Goal: Information Seeking & Learning: Compare options

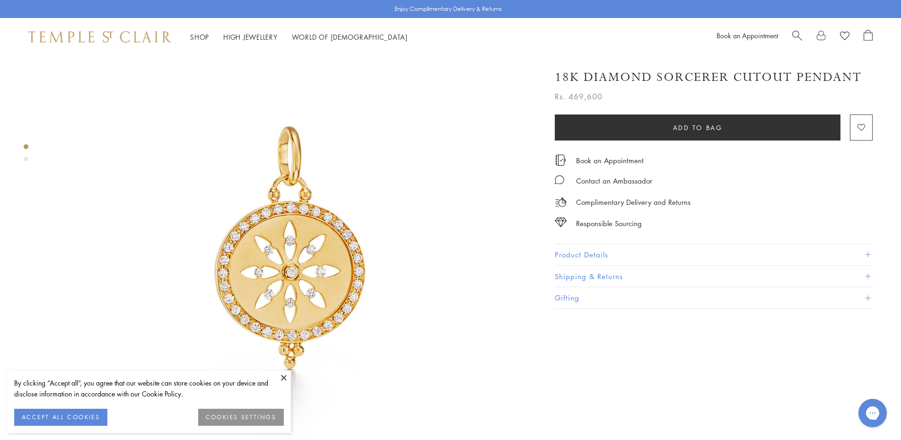
scroll to position [142, 0]
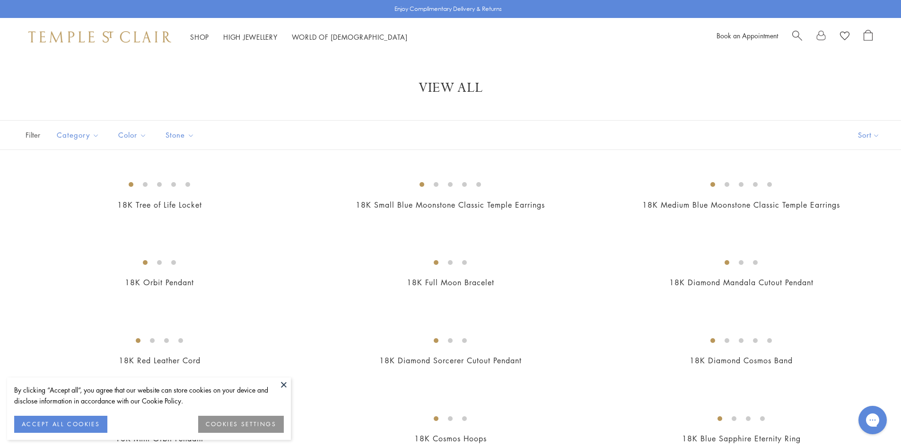
click at [280, 384] on button at bounding box center [284, 384] width 14 height 14
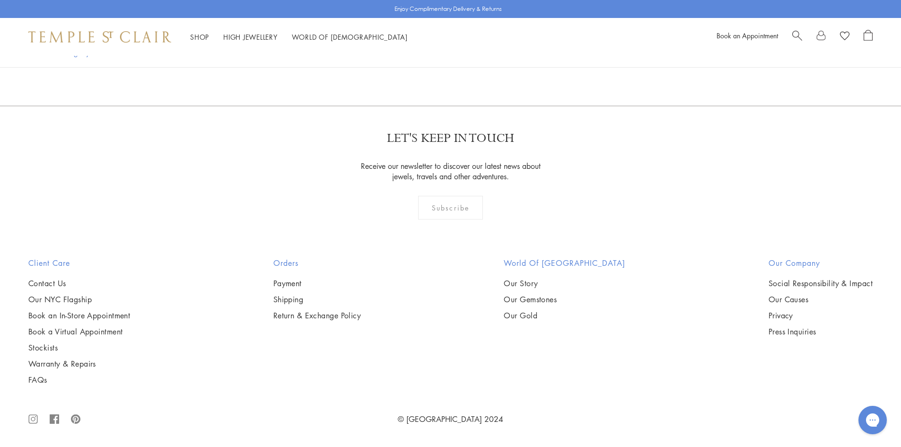
scroll to position [6005, 0]
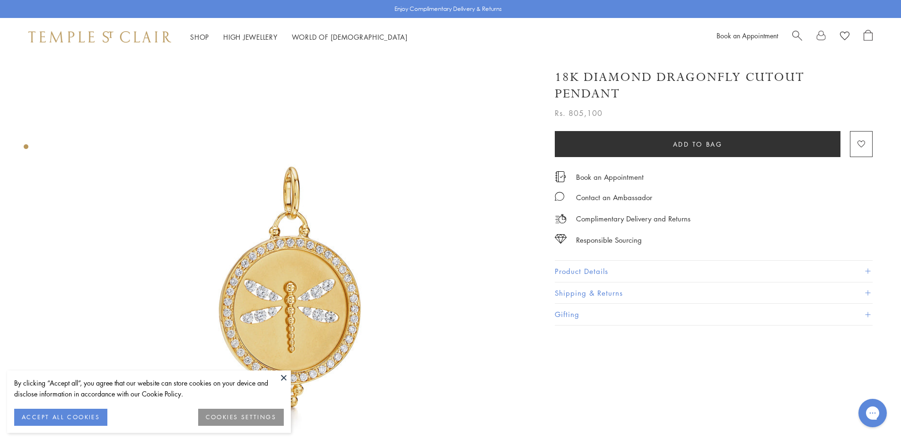
click at [282, 376] on button at bounding box center [284, 377] width 14 height 14
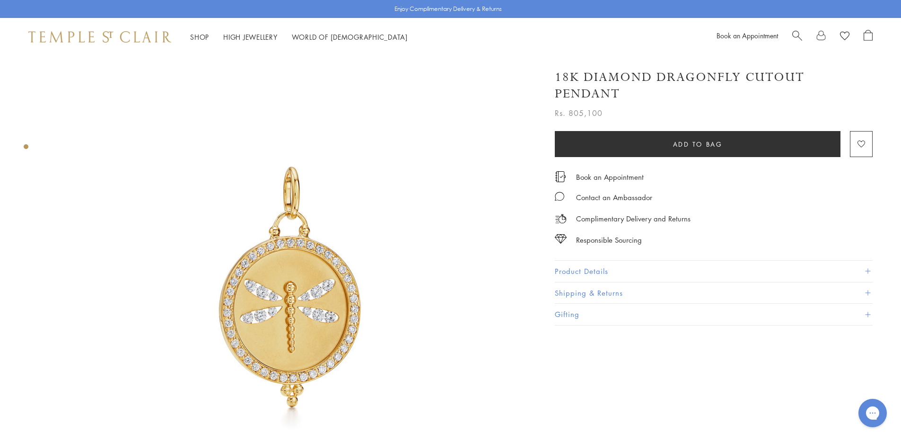
click at [641, 261] on button "Product Details" at bounding box center [714, 271] width 318 height 21
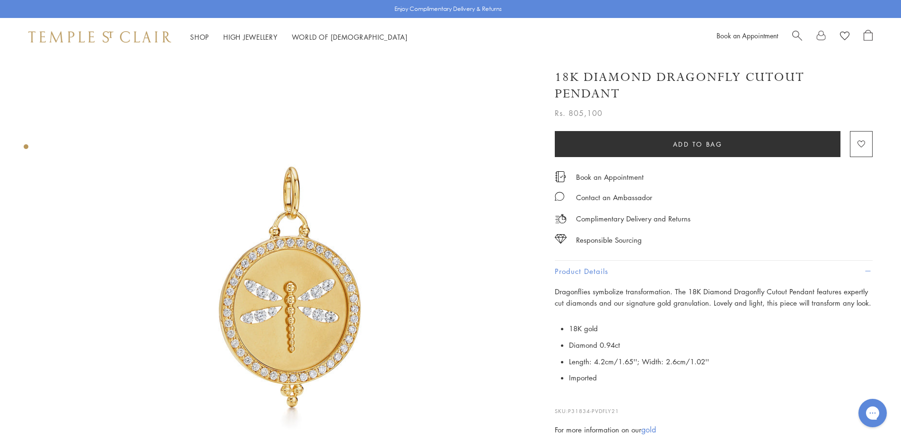
click at [642, 261] on button "Product Details" at bounding box center [714, 271] width 318 height 21
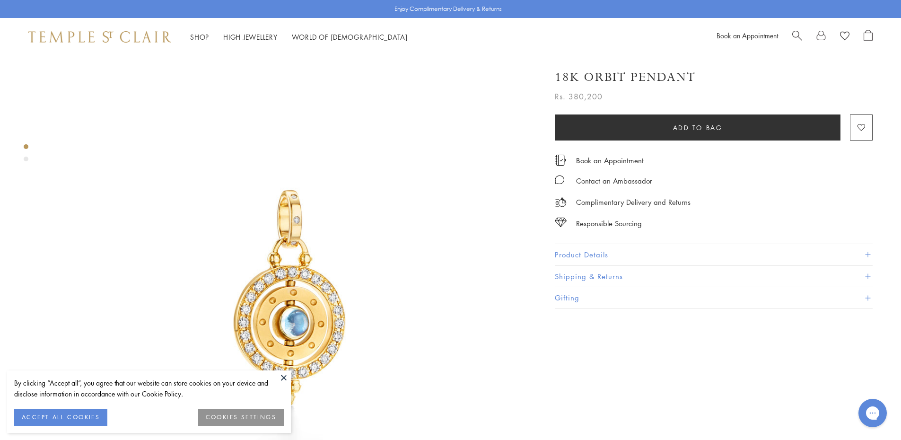
click at [281, 375] on button at bounding box center [284, 377] width 14 height 14
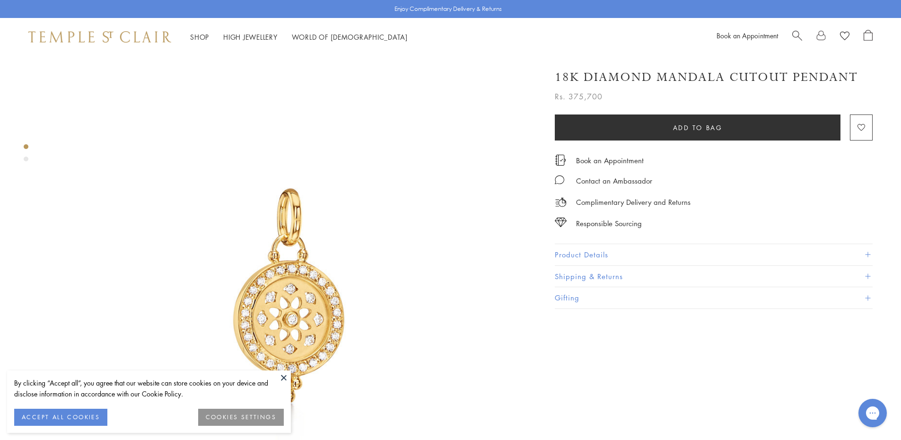
click at [281, 375] on button at bounding box center [284, 377] width 14 height 14
